Goal: Information Seeking & Learning: Learn about a topic

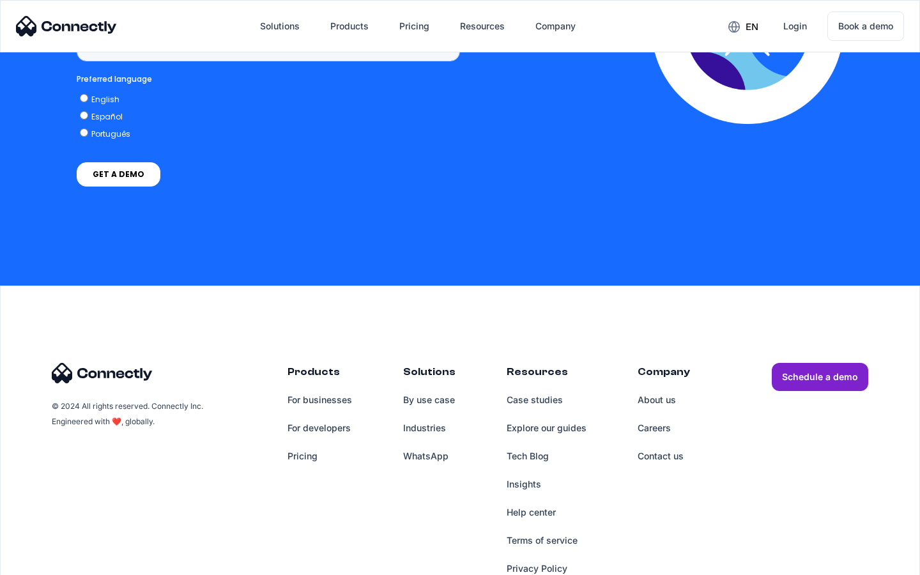
scroll to position [969, 0]
